Goal: Information Seeking & Learning: Learn about a topic

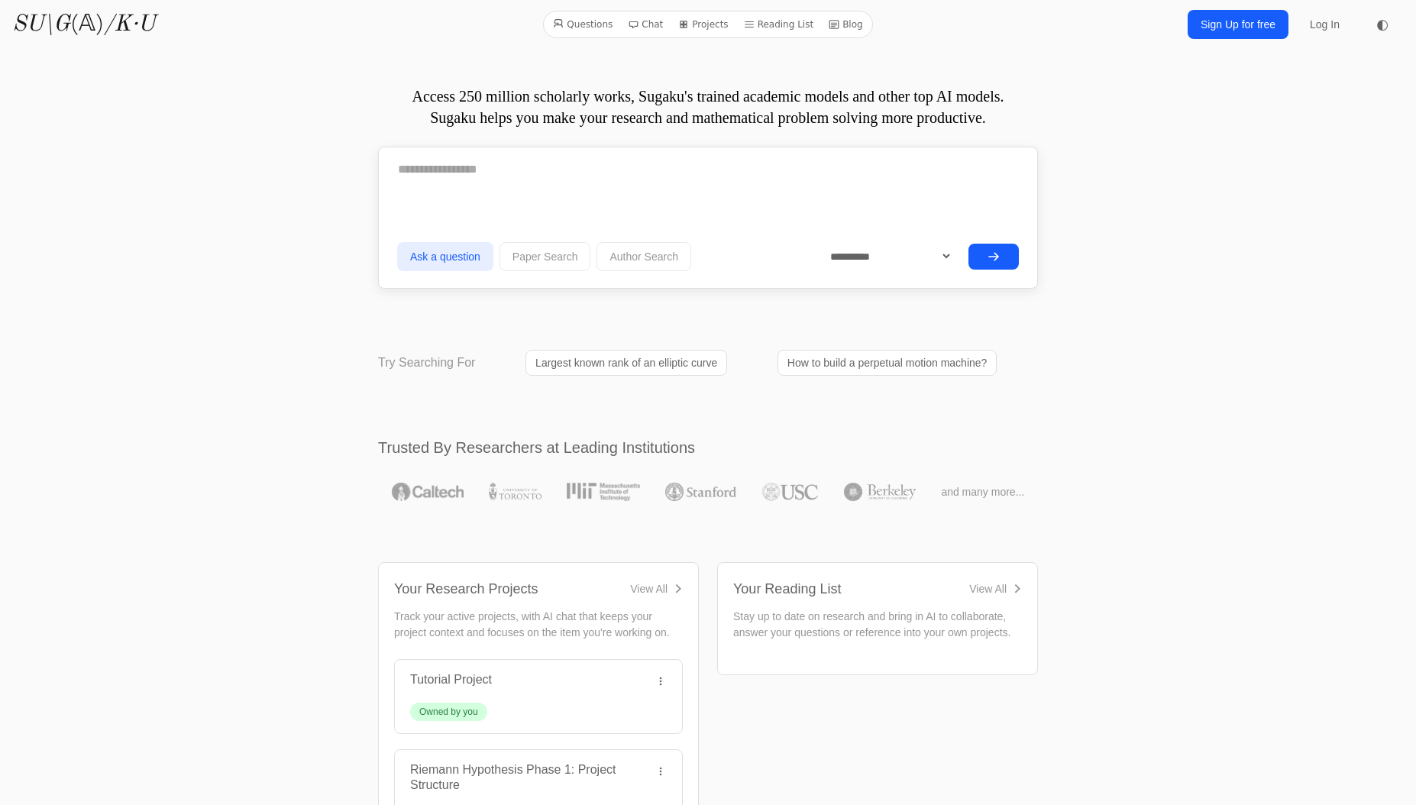
drag, startPoint x: 532, startPoint y: 211, endPoint x: 542, endPoint y: 215, distance: 10.9
click at [532, 189] on textarea at bounding box center [708, 169] width 622 height 38
paste textarea "**********"
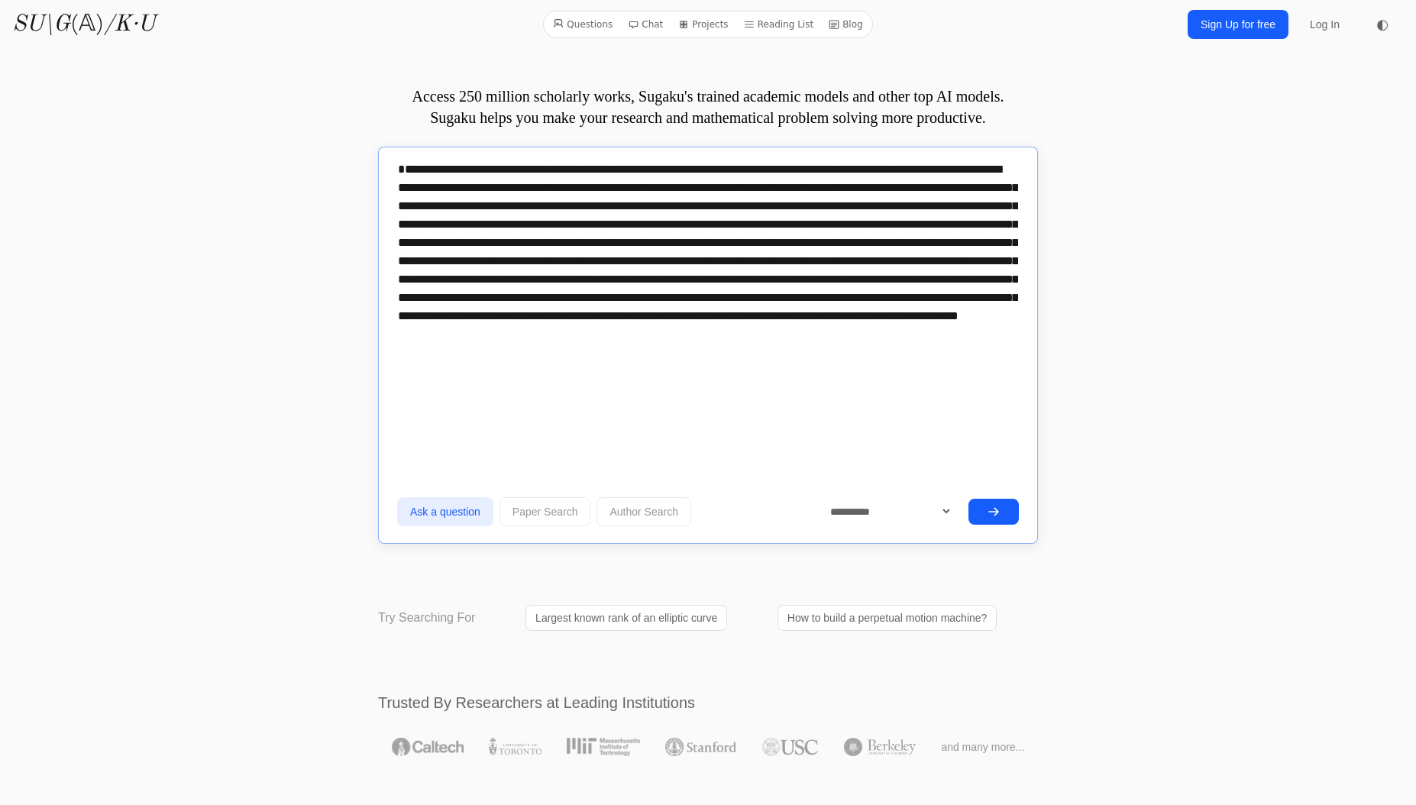
type textarea "**********"
click at [997, 518] on icon "submit" at bounding box center [993, 512] width 12 height 12
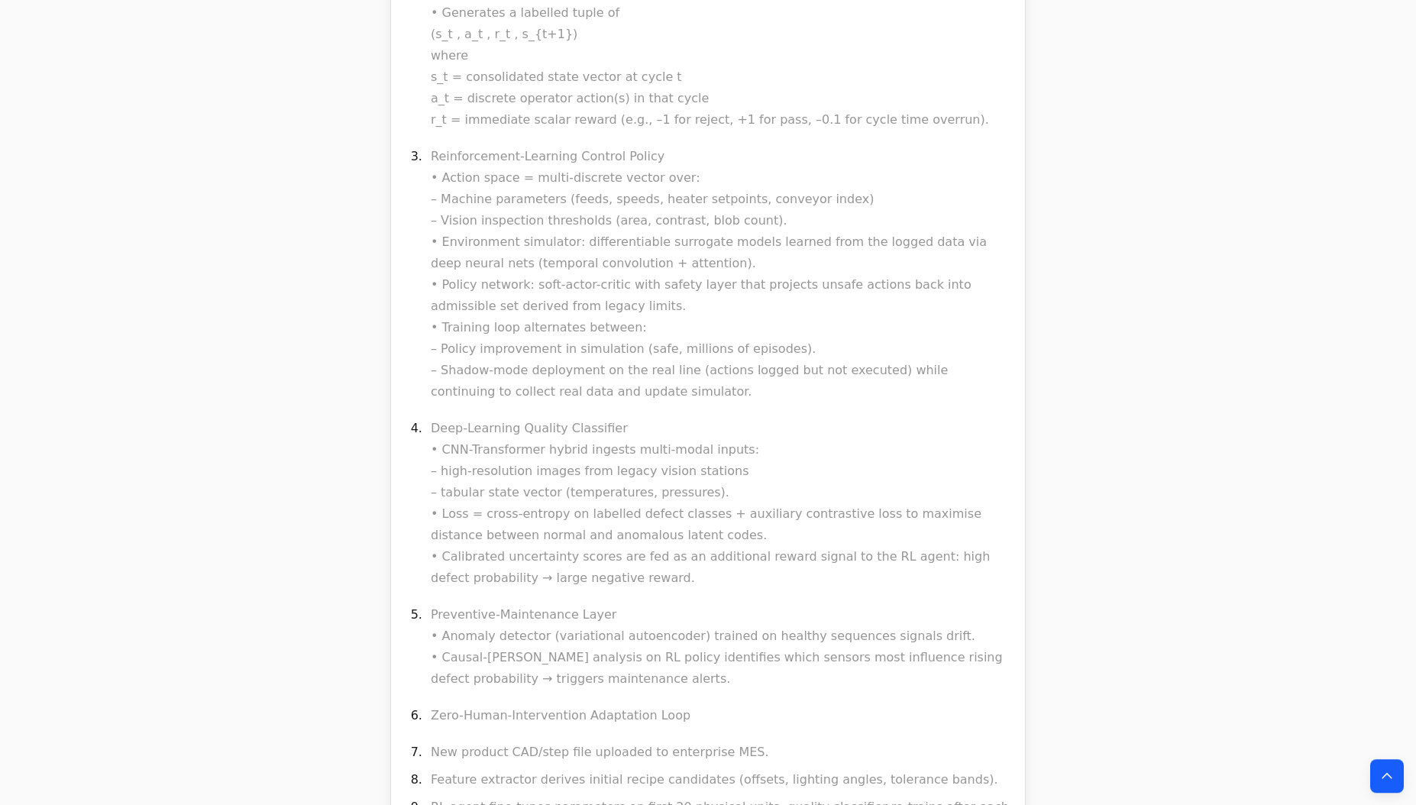
scroll to position [39405, 0]
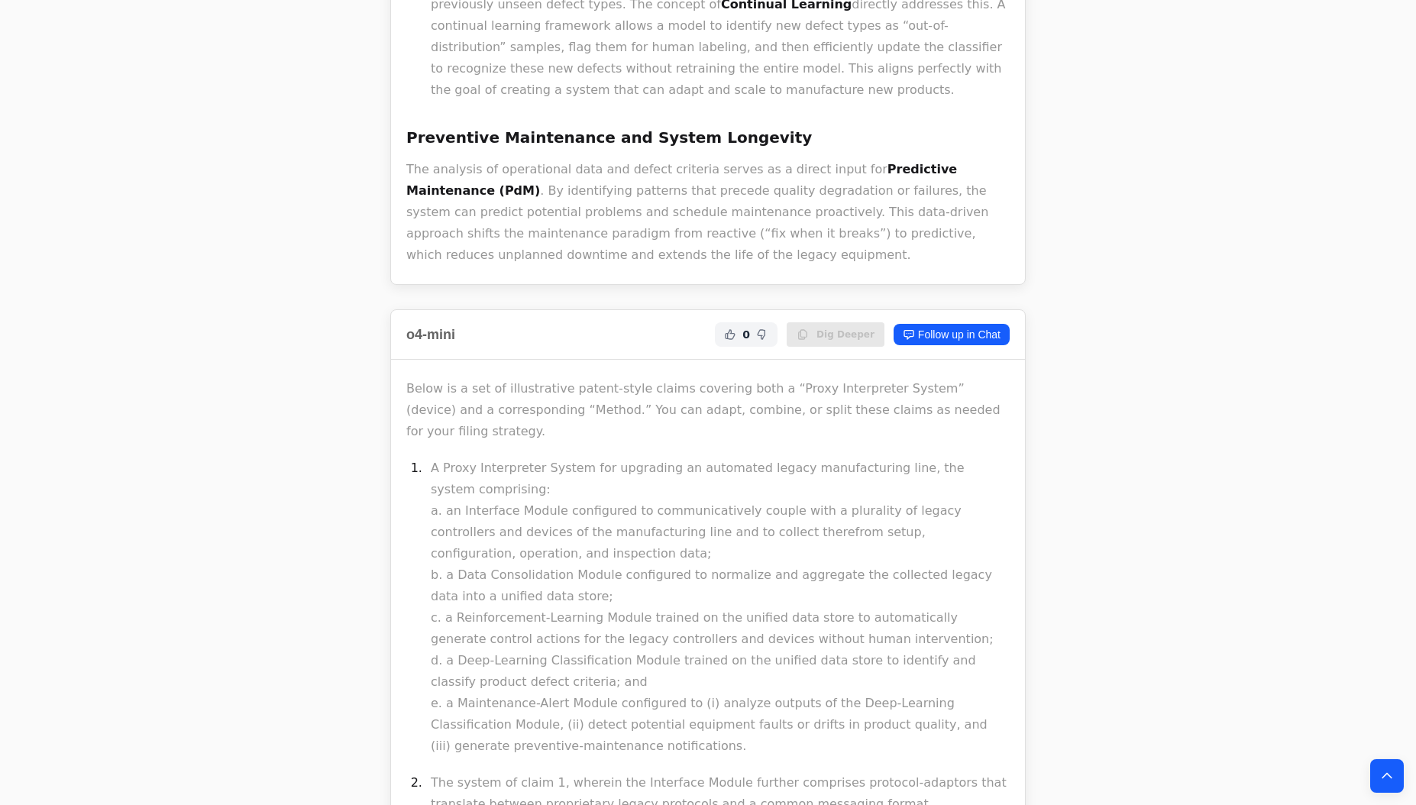
scroll to position [3605, 0]
click at [955, 325] on link "Follow up in Chat" at bounding box center [952, 335] width 116 height 21
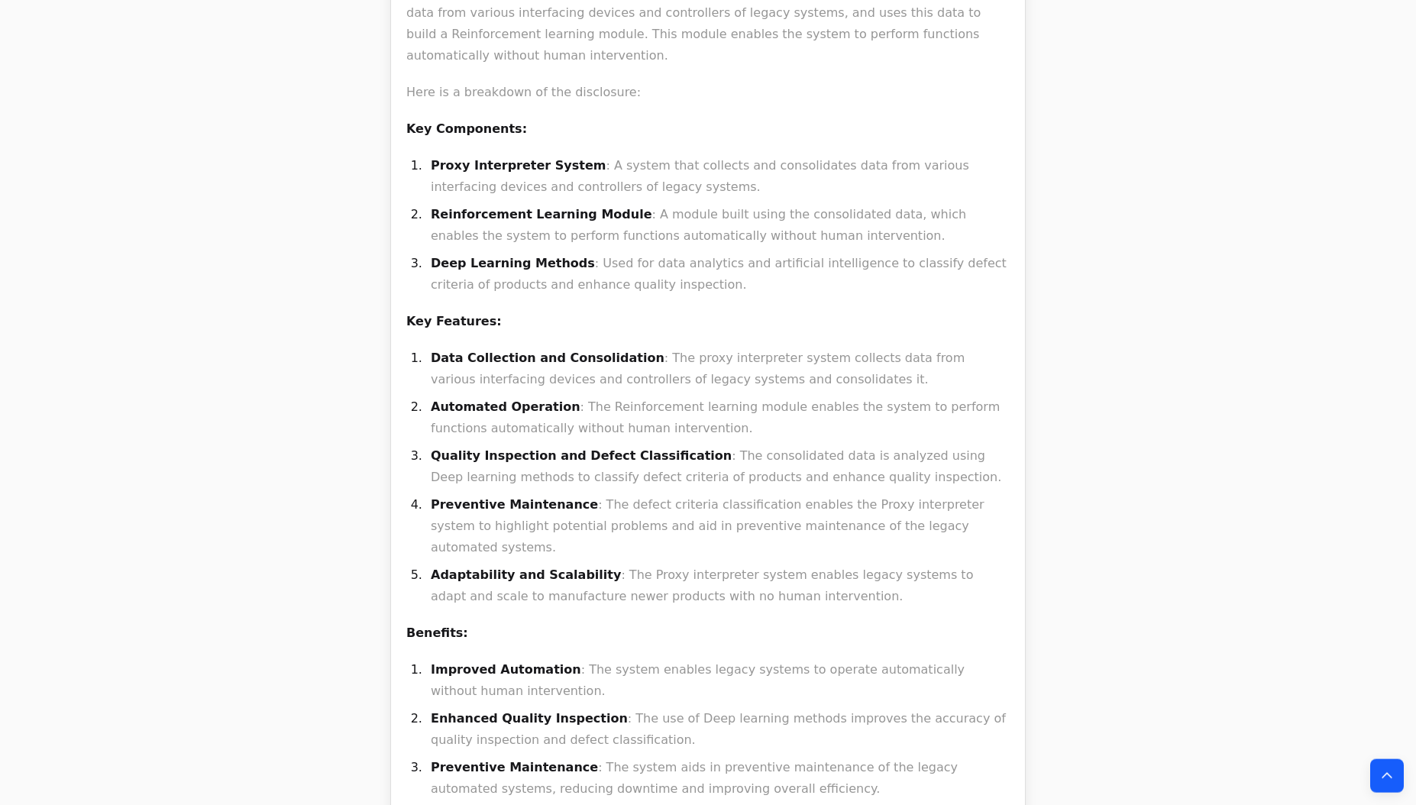
scroll to position [14470, 0]
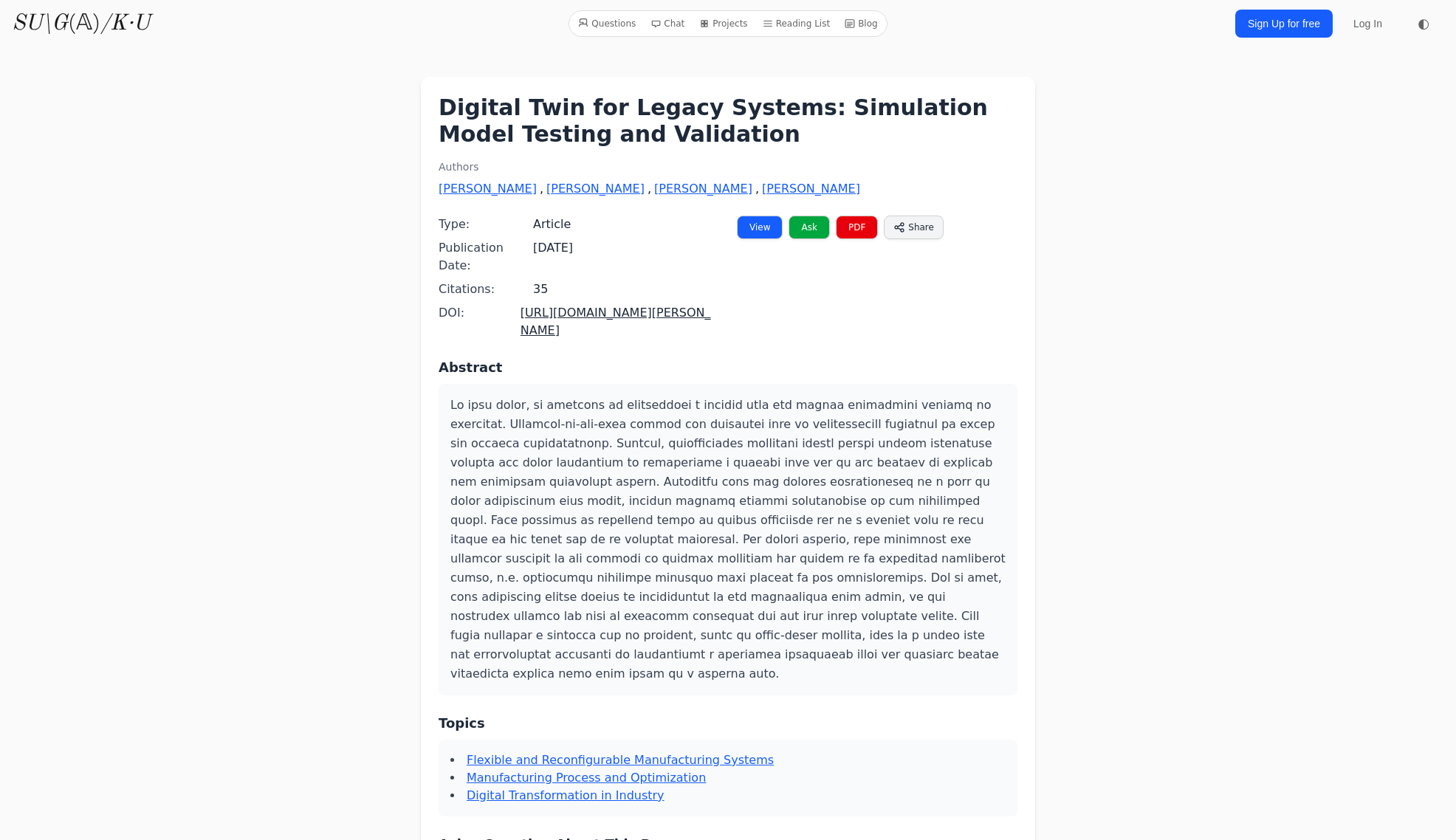
drag, startPoint x: 311, startPoint y: 180, endPoint x: 274, endPoint y: 58, distance: 127.5
click at [311, 180] on div "Digital Twin for Legacy Systems: Simulation Model Testing and Validation Author…" at bounding box center [728, 661] width 1087 height 1205
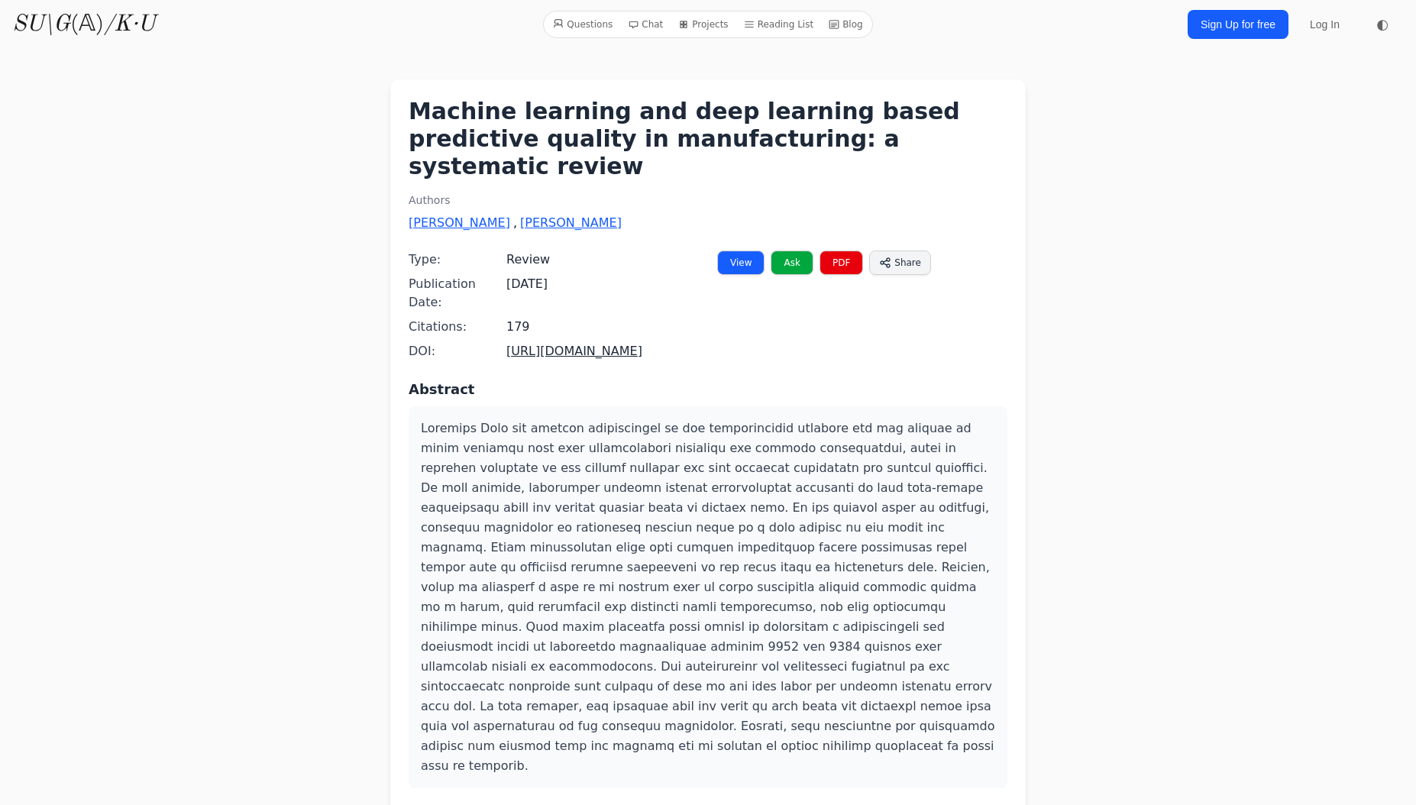
click at [600, 344] on link "https://doi.org/10.1007/s10845-022-01963-8" at bounding box center [574, 351] width 136 height 15
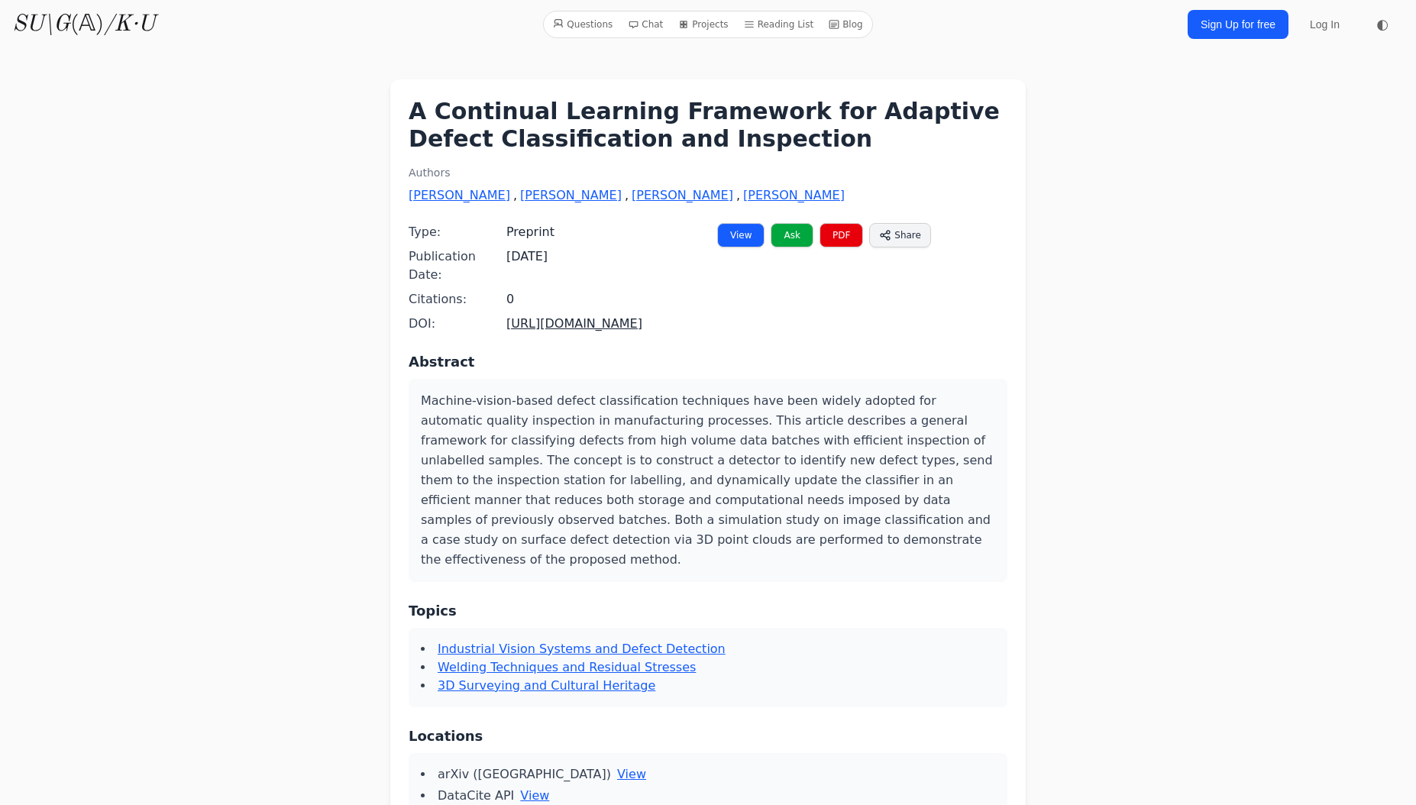
click at [569, 316] on link "https://doi.org/10.48550/arxiv.2203.08796" at bounding box center [574, 323] width 136 height 15
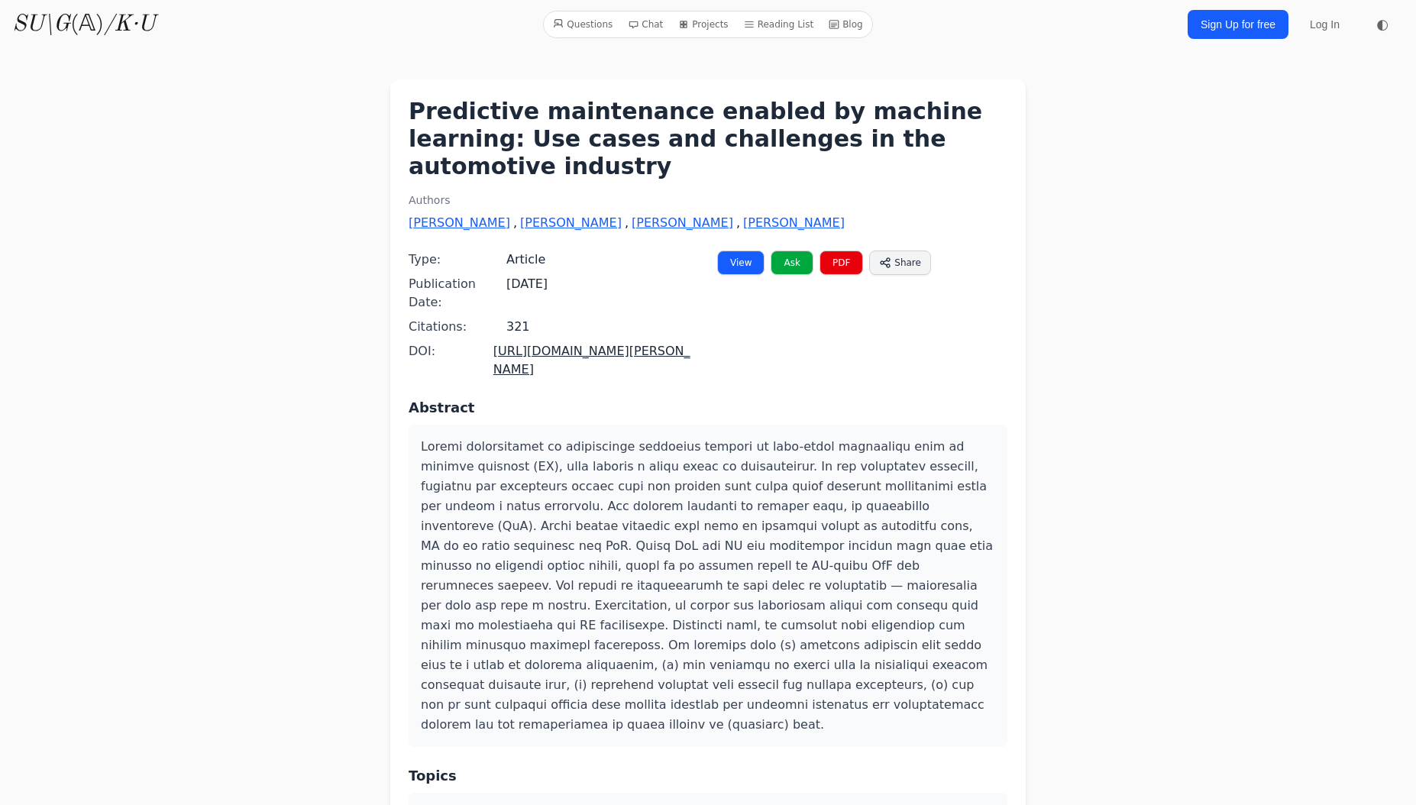
click at [532, 342] on span "[URL][DOMAIN_NAME][PERSON_NAME]" at bounding box center [595, 360] width 205 height 37
drag, startPoint x: 532, startPoint y: 312, endPoint x: 538, endPoint y: 307, distance: 8.7
click at [532, 342] on span "[URL][DOMAIN_NAME][PERSON_NAME]" at bounding box center [595, 360] width 205 height 37
click at [551, 344] on link "[URL][DOMAIN_NAME][PERSON_NAME]" at bounding box center [591, 360] width 197 height 33
